Goal: Task Accomplishment & Management: Manage account settings

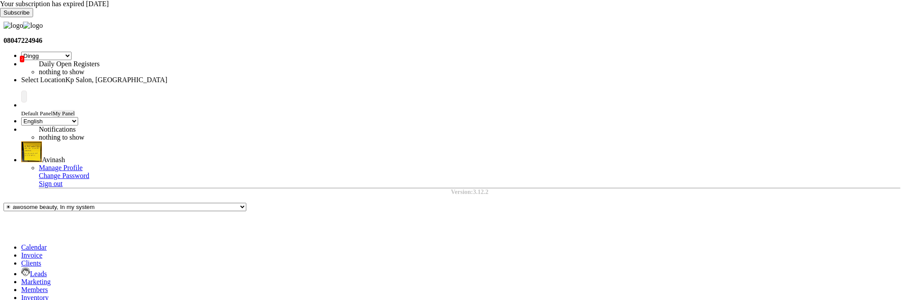
select select "28"
select select "en"
select select "filtered_report"
select select "pdf"
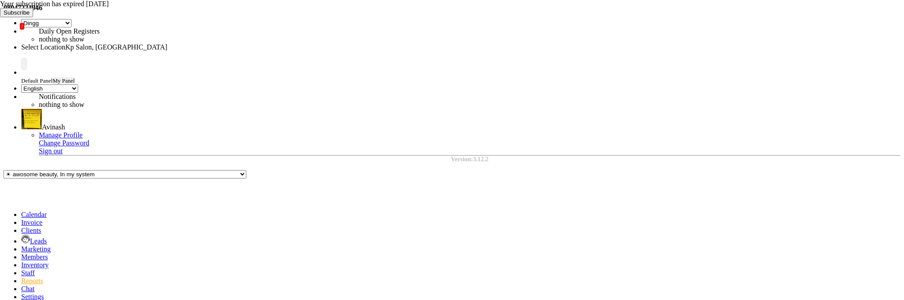
scroll to position [0, 424]
click at [21, 218] on span at bounding box center [21, 222] width 0 height 8
select select "service"
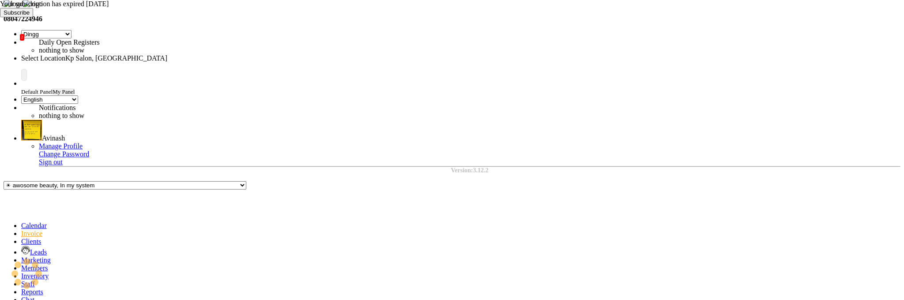
select select "[DATE]"
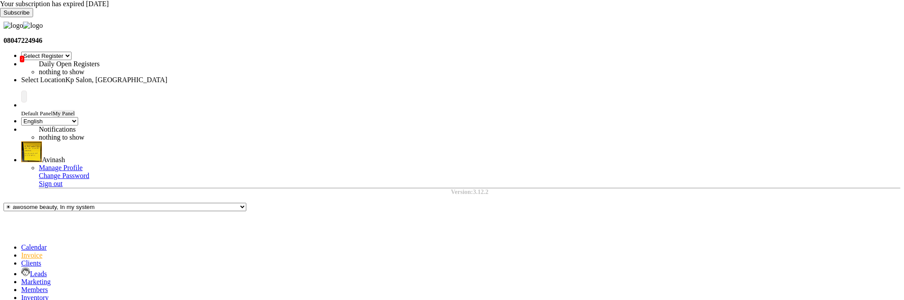
click at [0, 17] on icon at bounding box center [0, 17] width 0 height 0
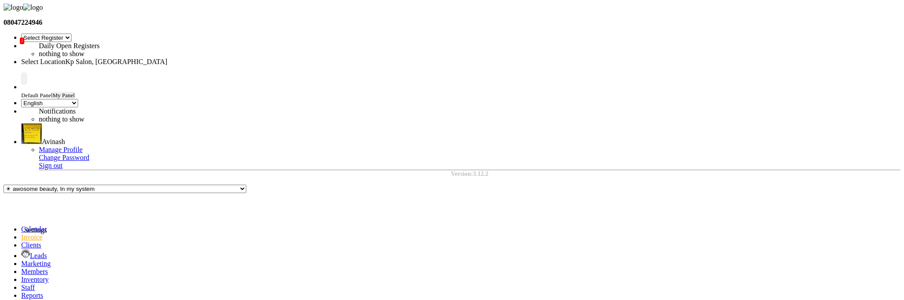
select select "1561"
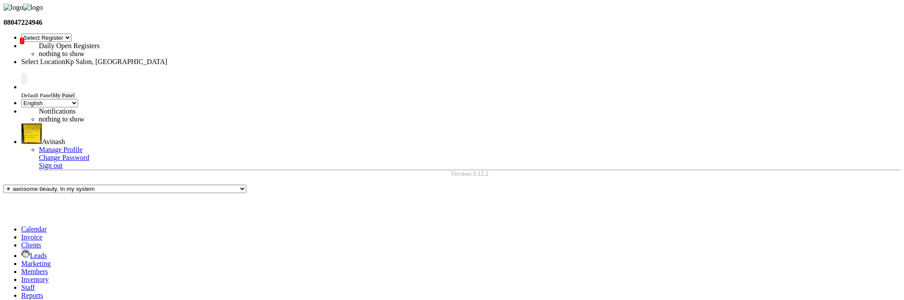
select select "8"
select select "2025"
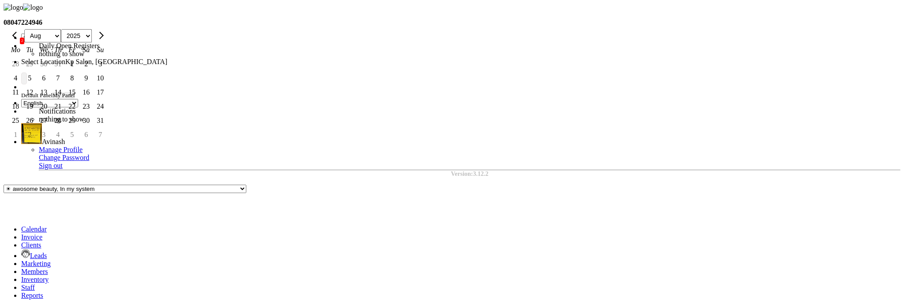
scroll to position [11, 0]
click at [37, 128] on div "26" at bounding box center [30, 120] width 14 height 14
type input "[DATE]"
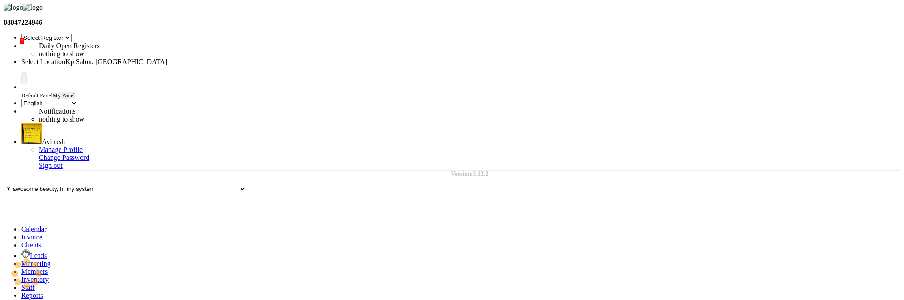
scroll to position [0, 0]
select select "9"
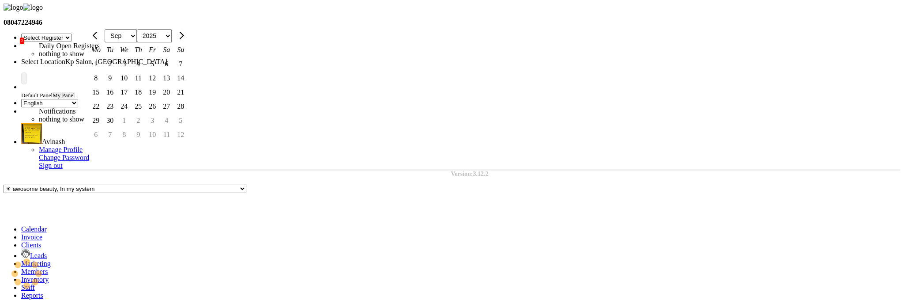
select select "8"
select select "2025"
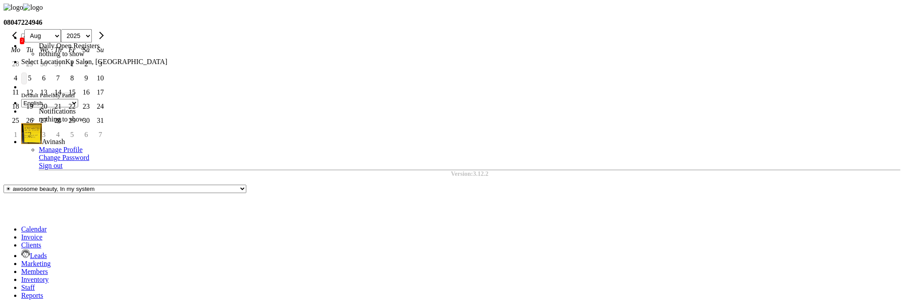
scroll to position [11, 0]
click at [93, 71] on div "2" at bounding box center [86, 64] width 14 height 14
type input "[DATE]"
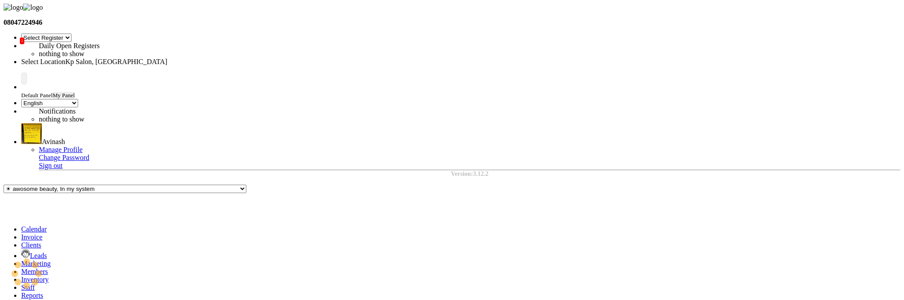
scroll to position [0, 0]
select select "9"
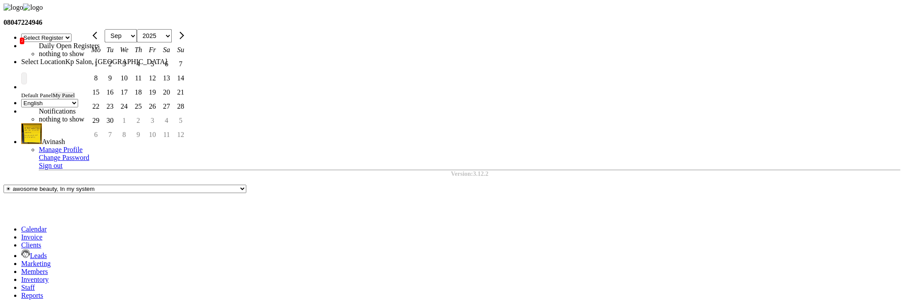
click at [117, 71] on div "2" at bounding box center [110, 64] width 14 height 14
type input "[DATE]"
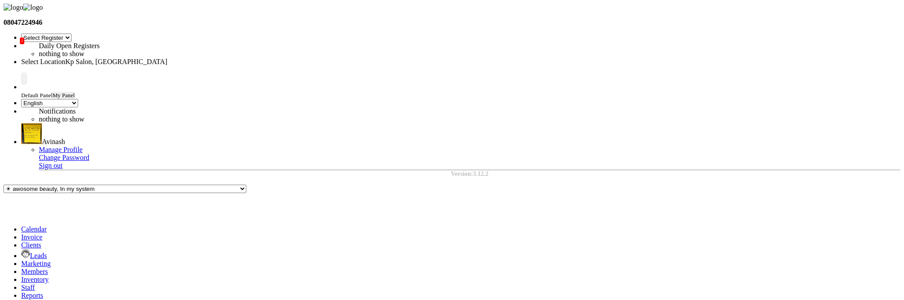
click at [21, 42] on icon at bounding box center [21, 42] width 0 height 0
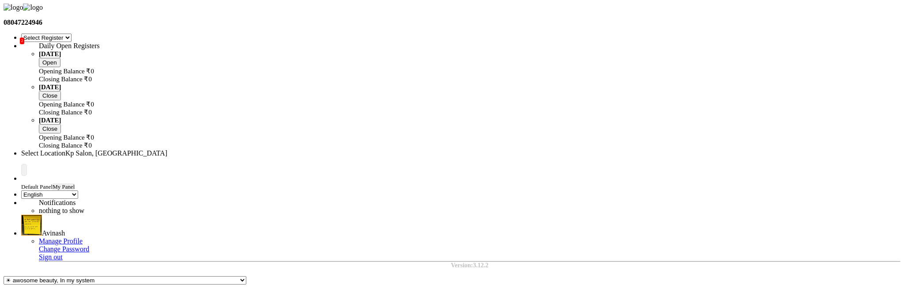
click at [365, 16] on nav "08047224946 Select Register Reg 1 Dingg R 2 Cache Test Pj Register 2 Register 3…" at bounding box center [452, 136] width 897 height 265
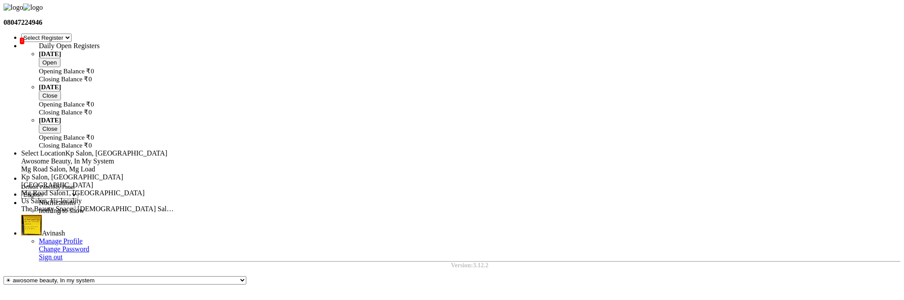
click at [176, 150] on input "text" at bounding box center [98, 153] width 154 height 7
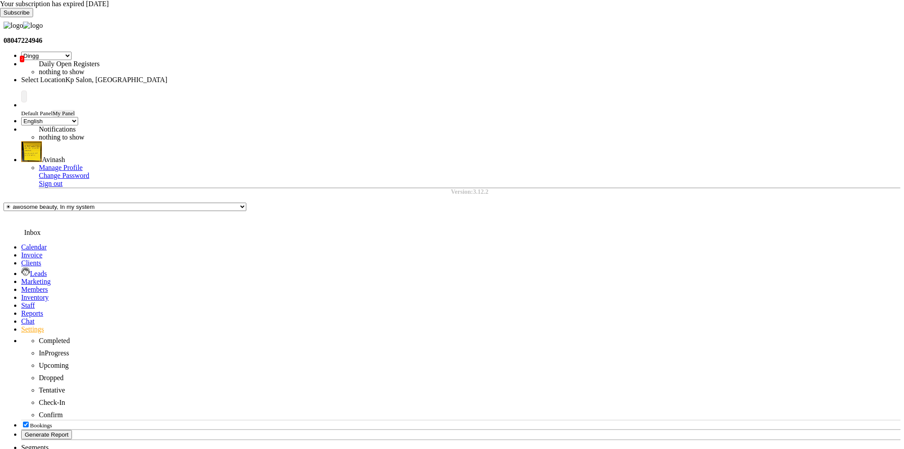
select select "28"
select select "en"
select select "1561"
click at [21, 309] on span at bounding box center [21, 313] width 0 height 8
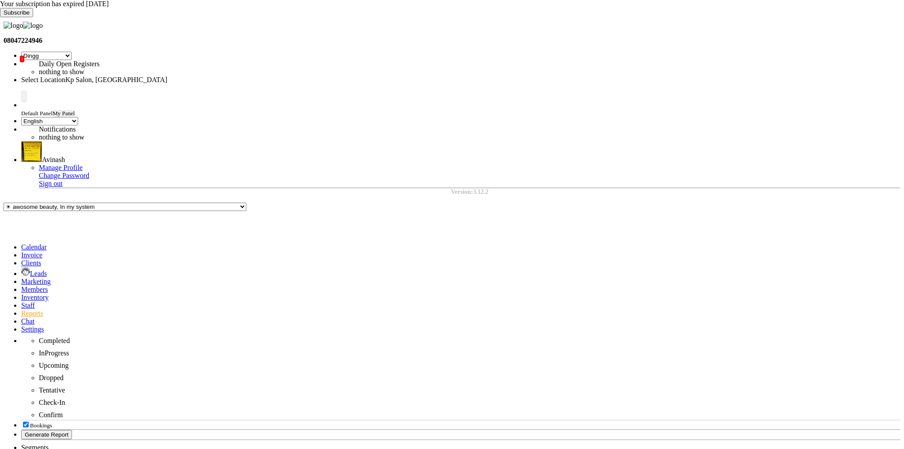
select select "filtered_report"
select select "pdf"
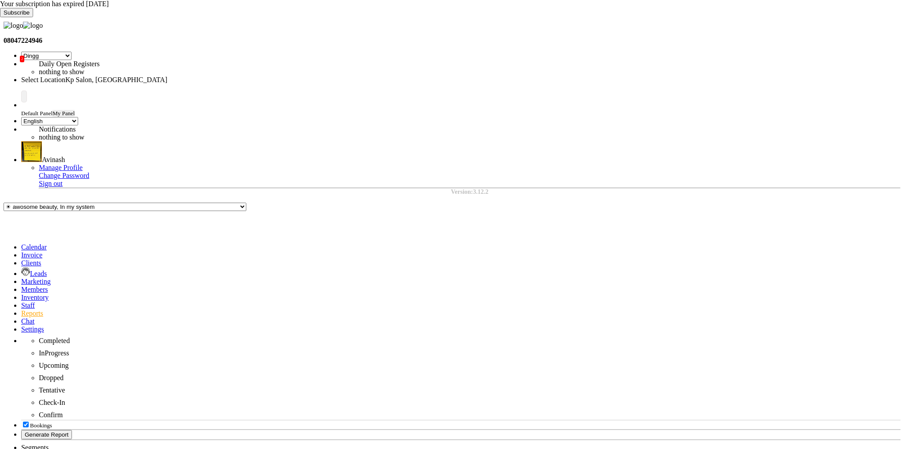
select select "9"
select select "2025"
drag, startPoint x: 695, startPoint y: 259, endPoint x: 613, endPoint y: 259, distance: 82.1
